Goal: Task Accomplishment & Management: Complete application form

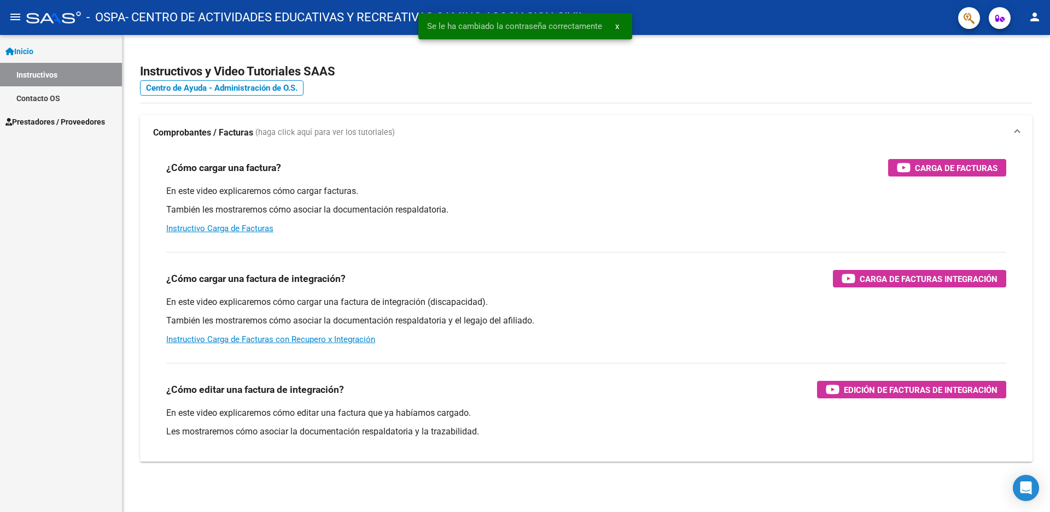
click at [36, 119] on span "Prestadores / Proveedores" at bounding box center [55, 122] width 100 height 12
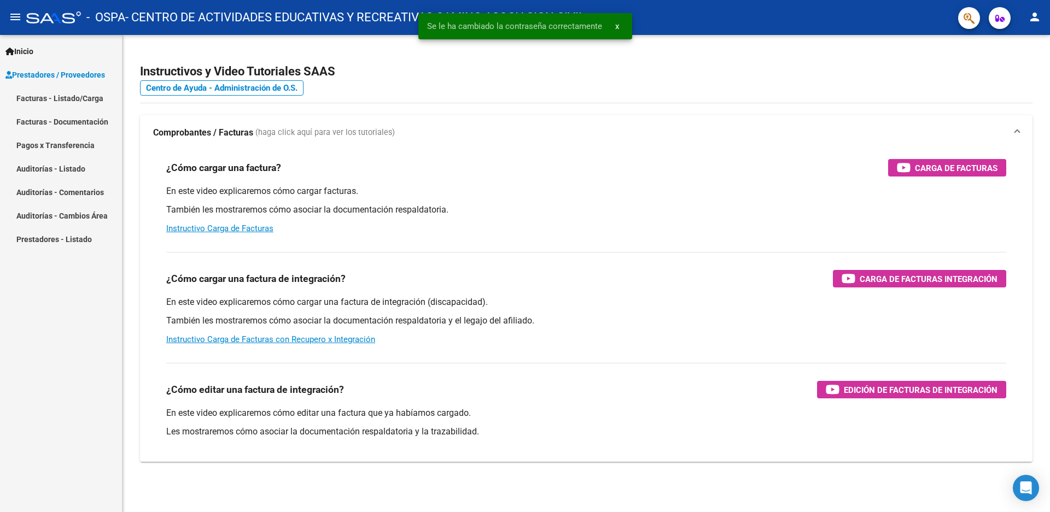
click at [42, 96] on link "Facturas - Listado/Carga" at bounding box center [61, 98] width 122 height 24
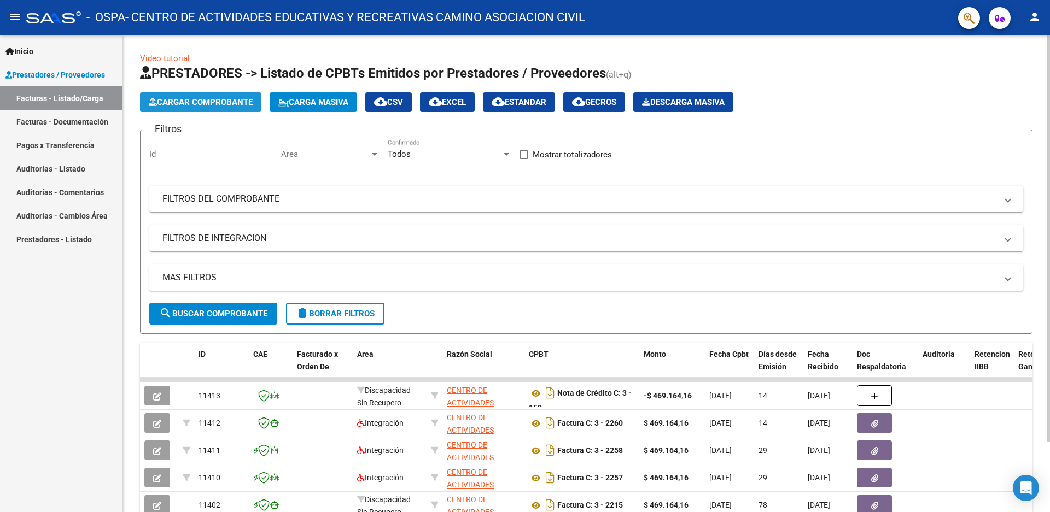
click at [227, 98] on span "Cargar Comprobante" at bounding box center [201, 102] width 104 height 10
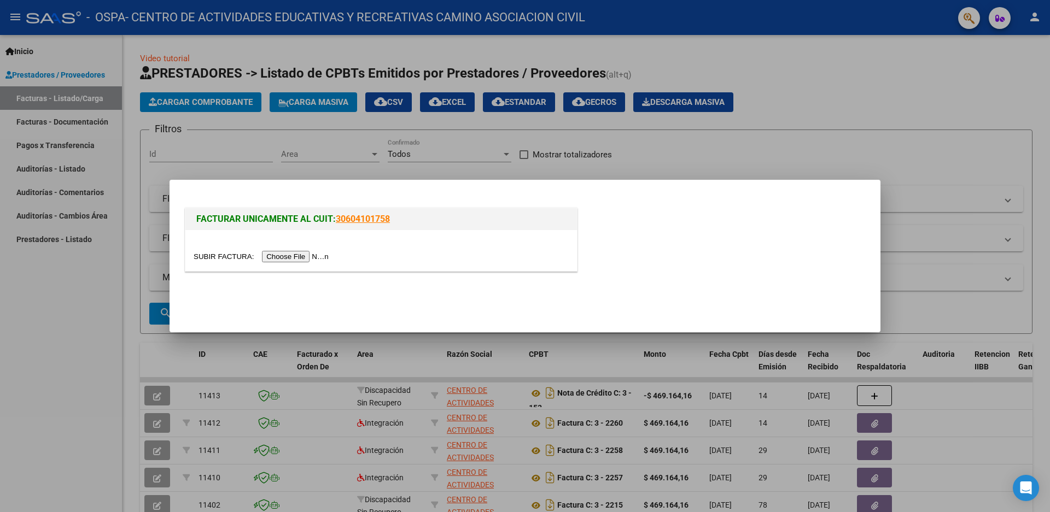
click at [231, 255] on input "file" at bounding box center [263, 256] width 138 height 11
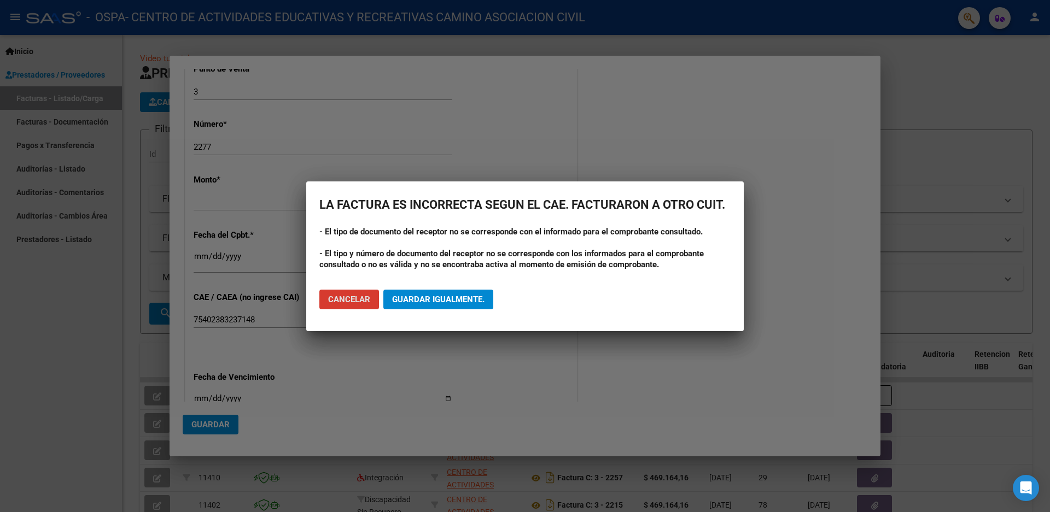
scroll to position [383, 0]
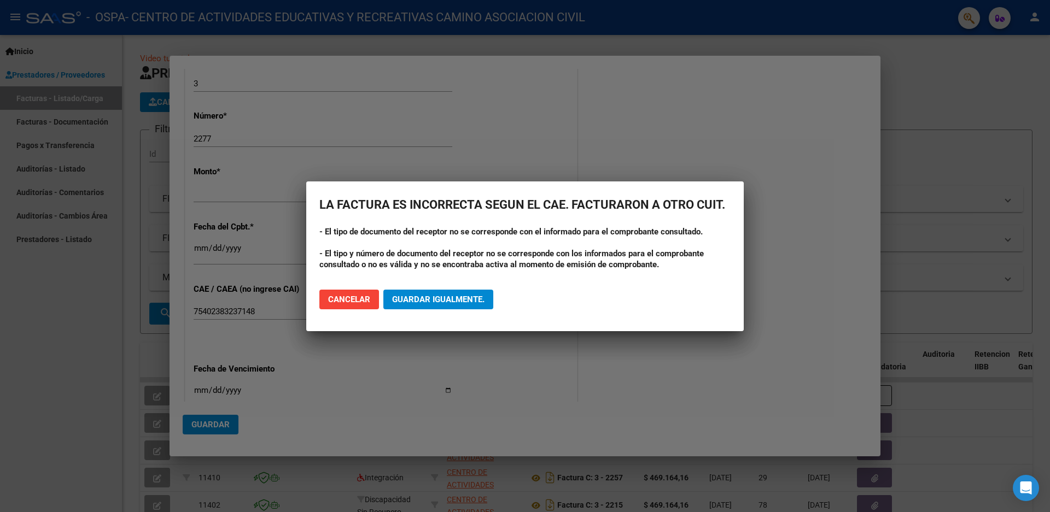
click at [781, 313] on div at bounding box center [525, 256] width 1050 height 512
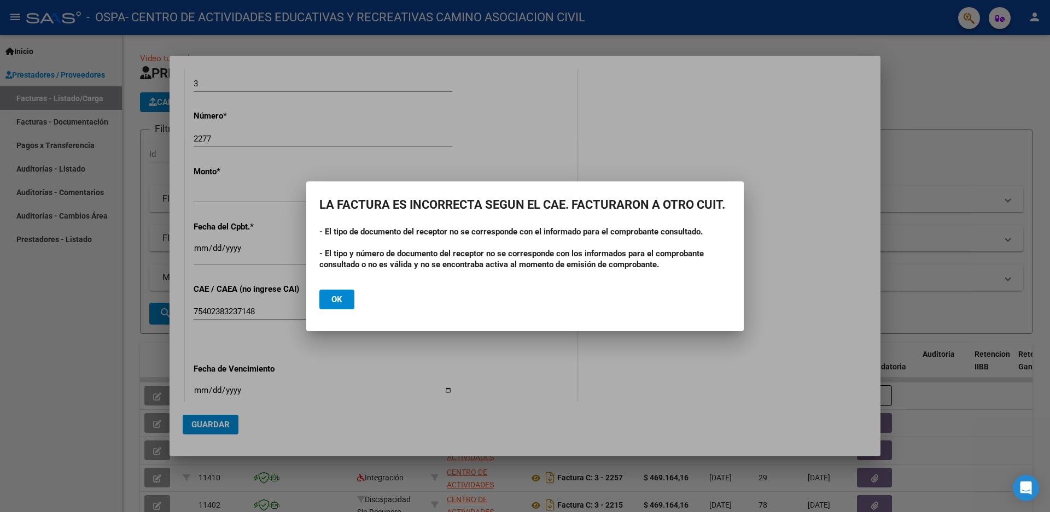
click at [727, 136] on div at bounding box center [525, 256] width 1050 height 512
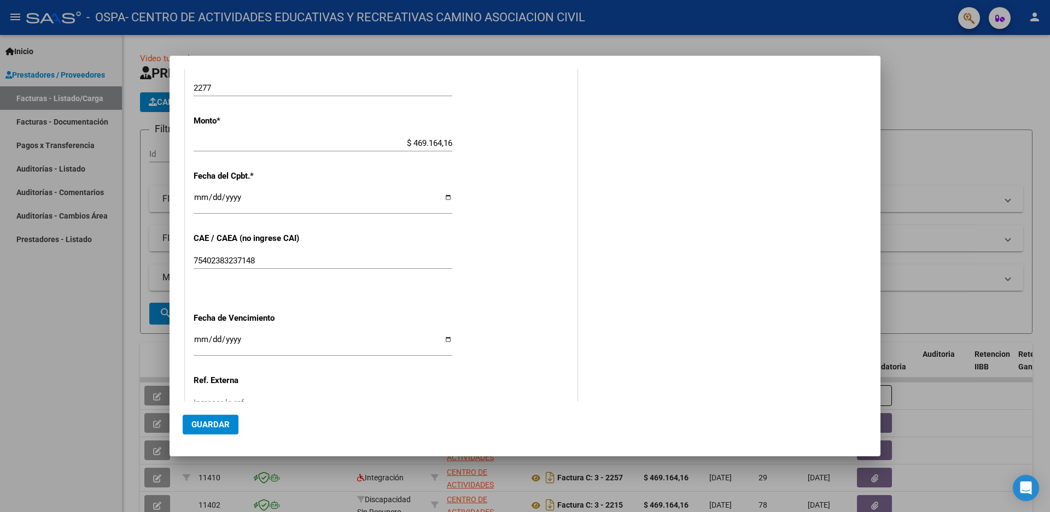
scroll to position [437, 0]
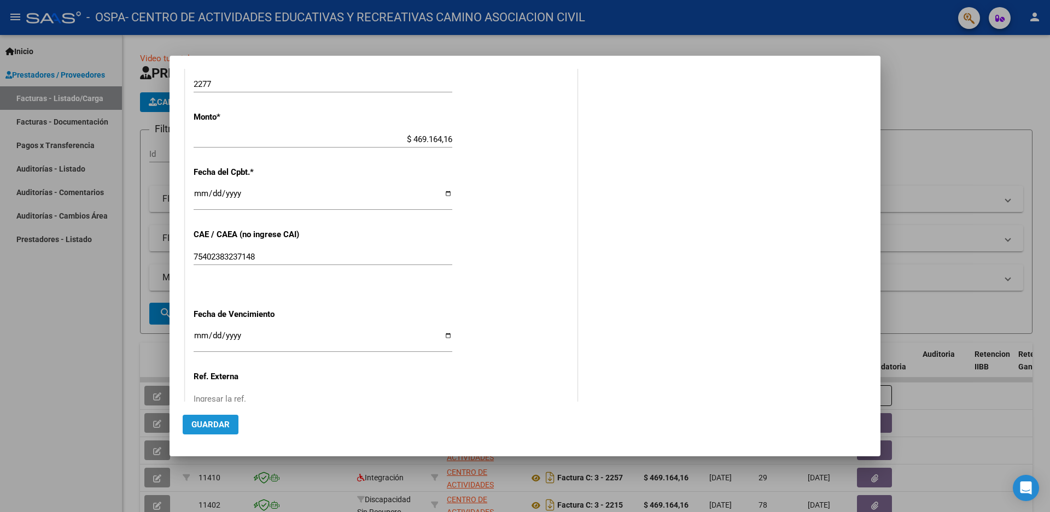
click at [217, 424] on span "Guardar" at bounding box center [210, 425] width 38 height 10
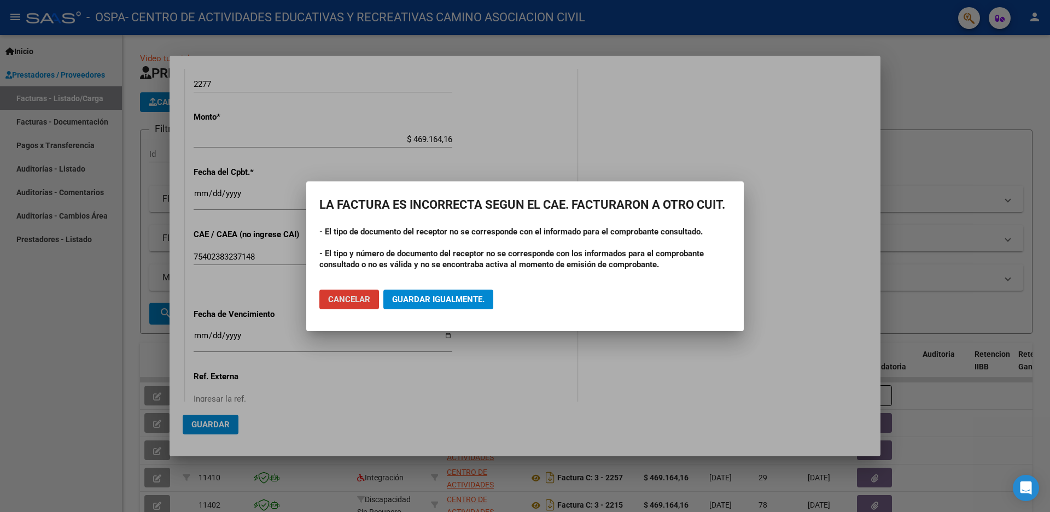
click at [709, 137] on div at bounding box center [525, 256] width 1050 height 512
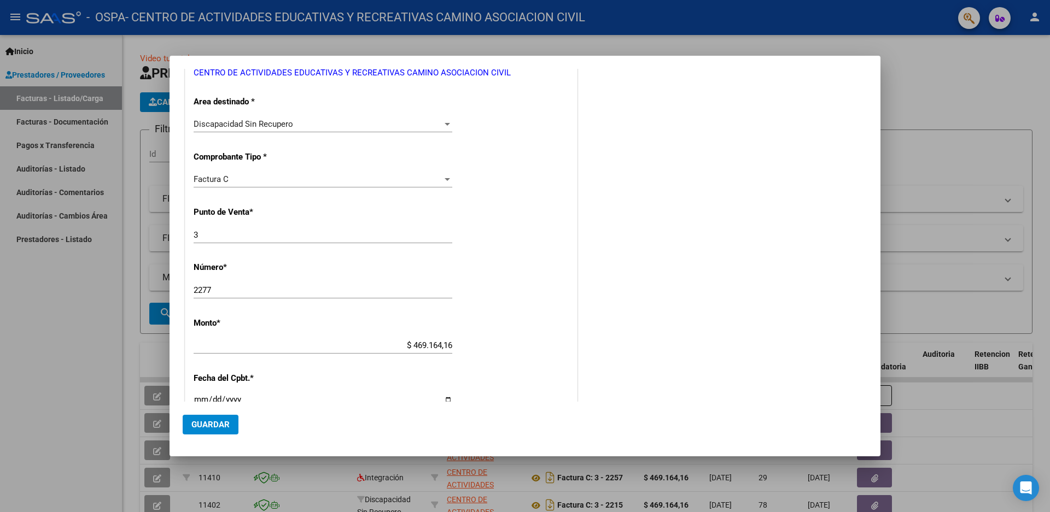
scroll to position [219, 0]
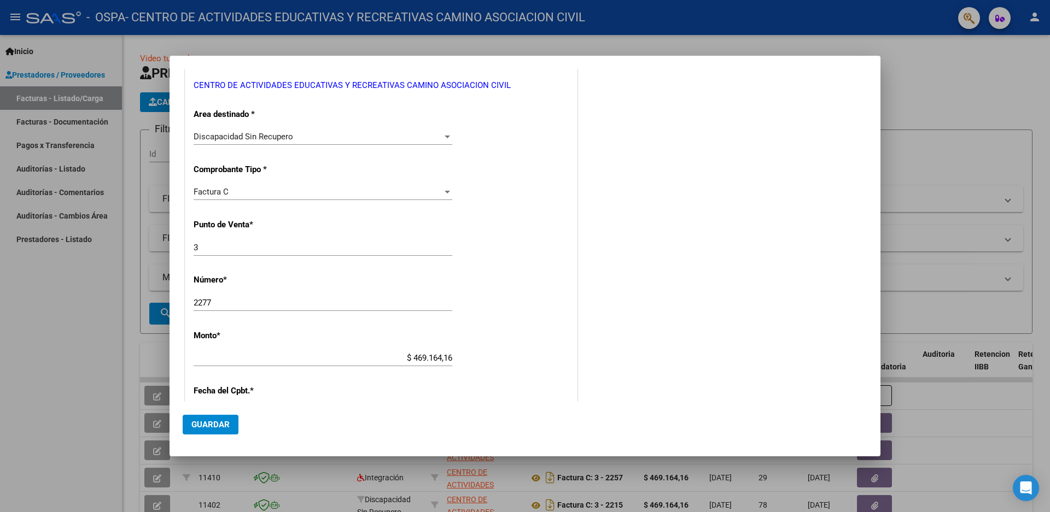
click at [196, 423] on span "Guardar" at bounding box center [210, 425] width 38 height 10
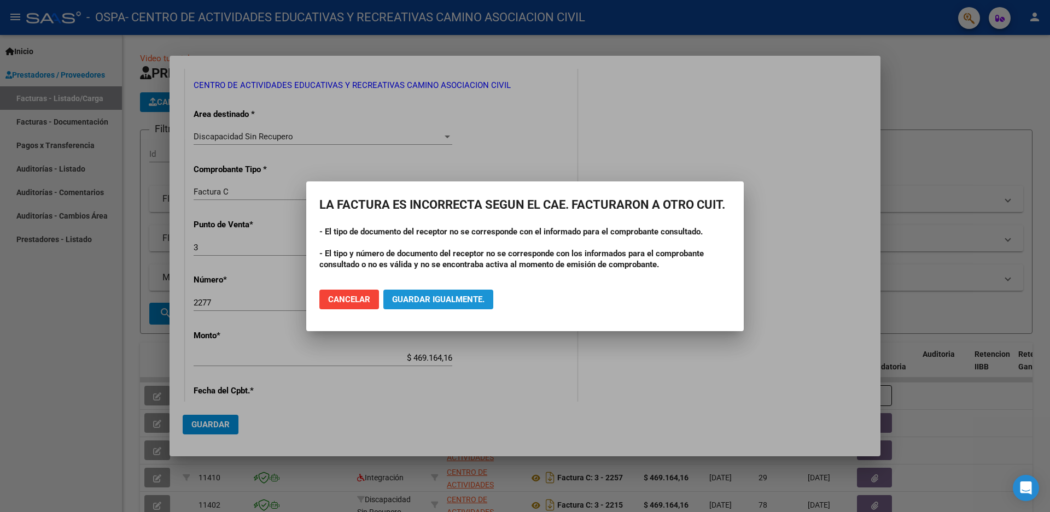
click at [449, 297] on span "Guardar igualmente." at bounding box center [438, 300] width 92 height 10
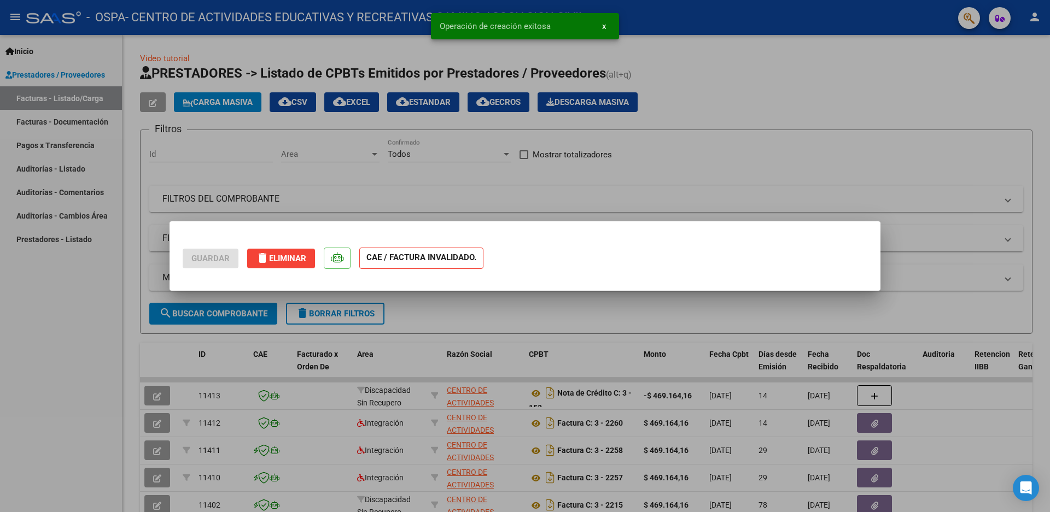
scroll to position [0, 0]
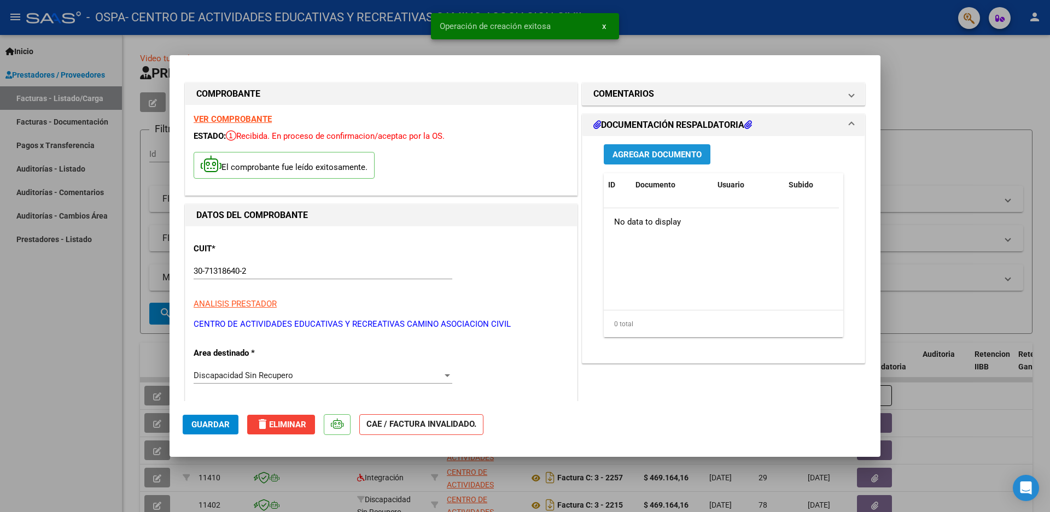
click at [654, 149] on span "Agregar Documento" at bounding box center [656, 154] width 89 height 10
